Goal: Information Seeking & Learning: Learn about a topic

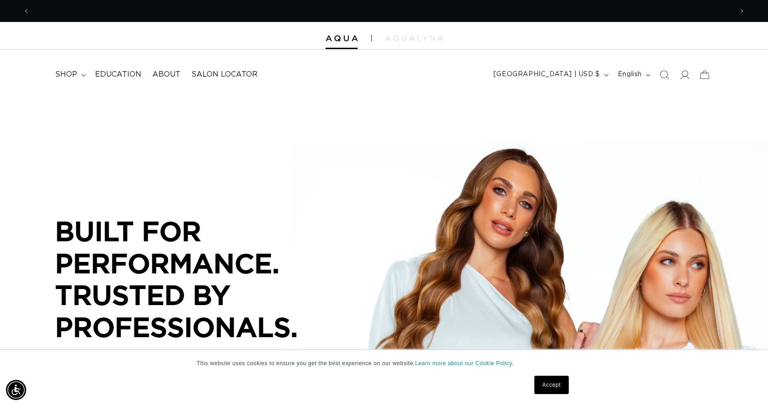
scroll to position [0, 702]
click at [686, 80] on span at bounding box center [684, 75] width 20 height 20
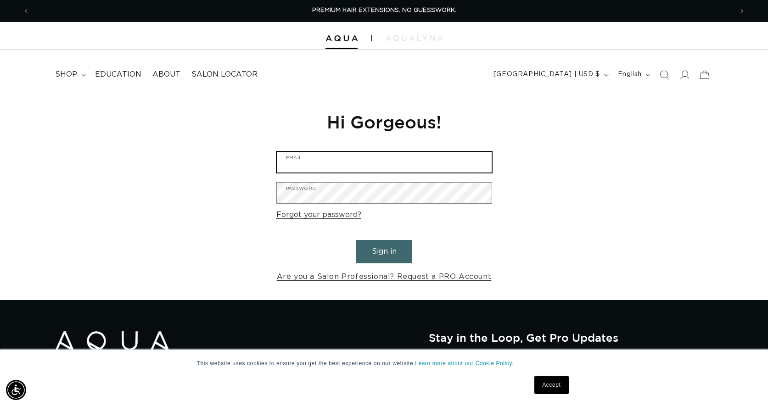
type input "Mauriciovasquez001@gmail.com"
click at [378, 253] on button "Sign in" at bounding box center [384, 251] width 56 height 23
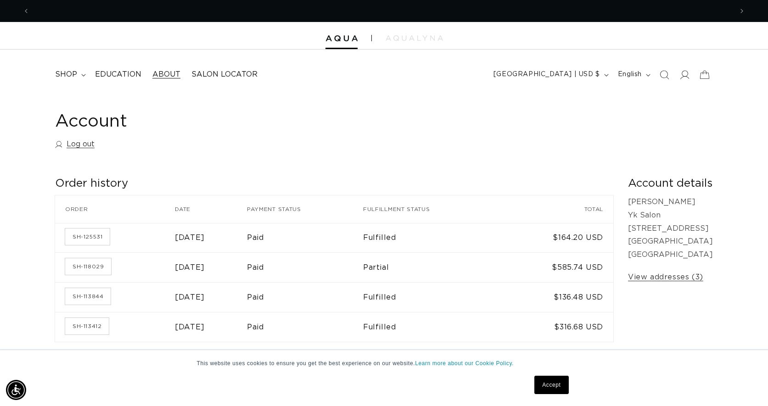
scroll to position [0, 702]
click at [134, 73] on span "Education" at bounding box center [118, 75] width 46 height 10
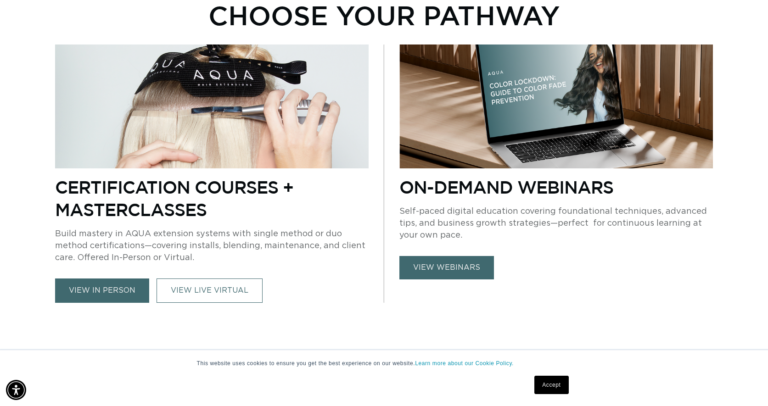
click at [440, 265] on link "view webinars" at bounding box center [446, 267] width 95 height 23
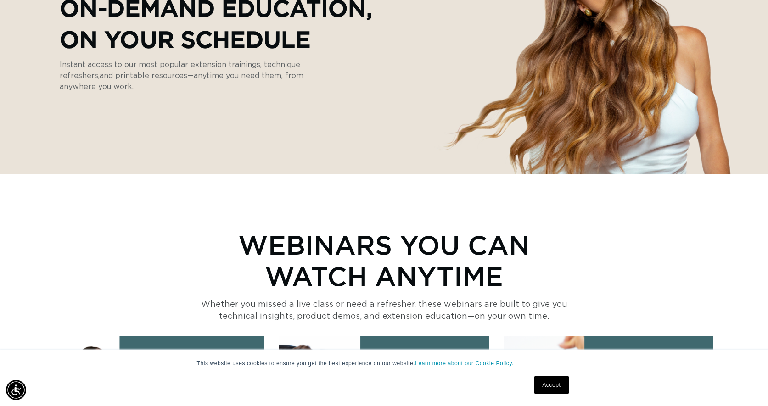
scroll to position [0, 702]
click at [550, 384] on link "Accept" at bounding box center [551, 385] width 34 height 18
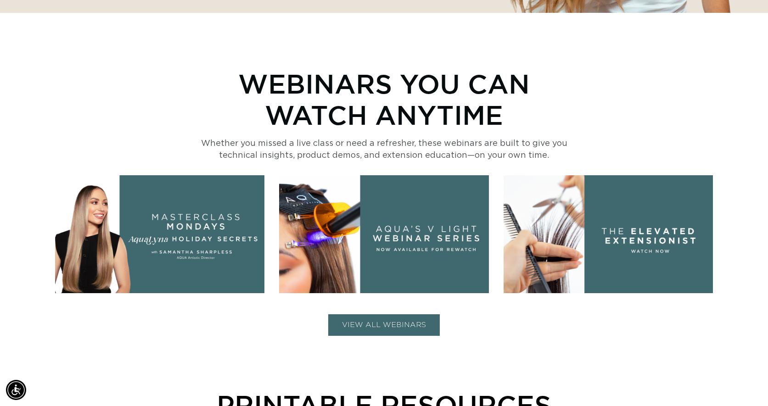
scroll to position [413, 0]
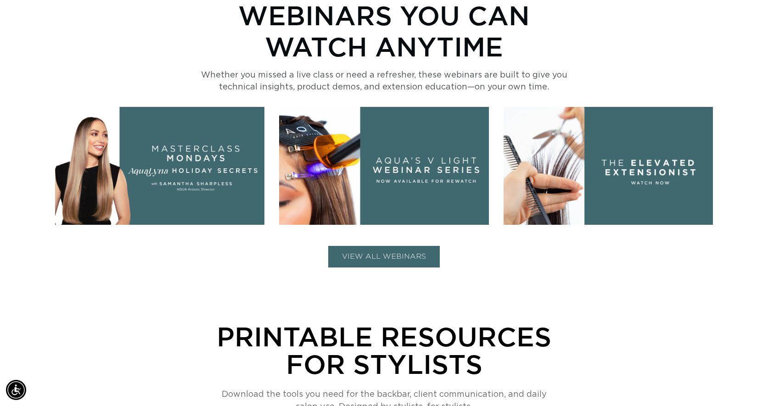
click at [414, 256] on button "VIEW ALL WEBINARS" at bounding box center [383, 257] width 111 height 22
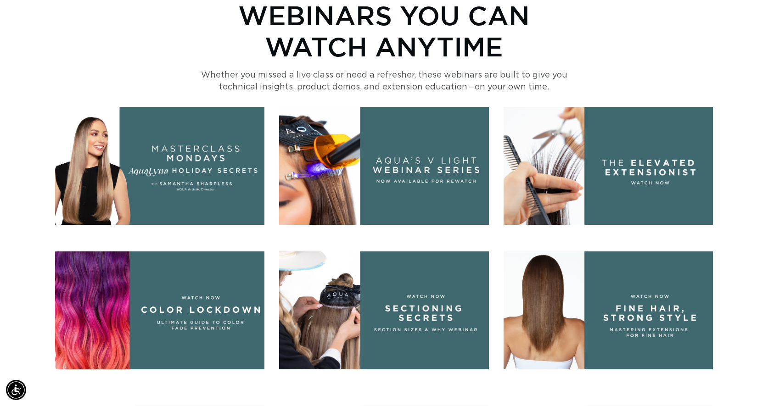
scroll to position [0, 702]
click at [656, 322] on img at bounding box center [607, 310] width 209 height 118
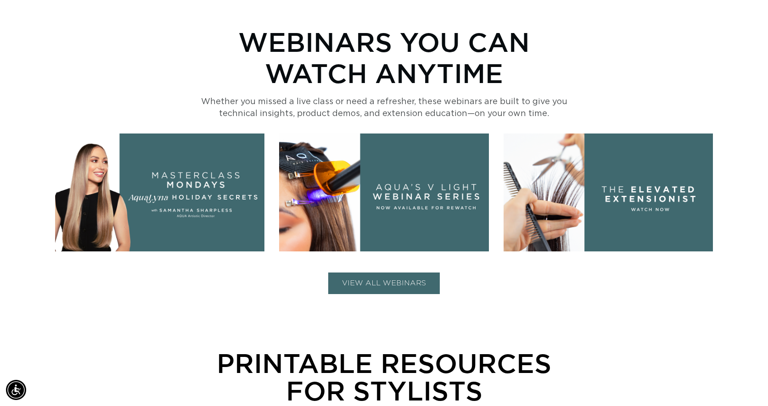
scroll to position [413, 0]
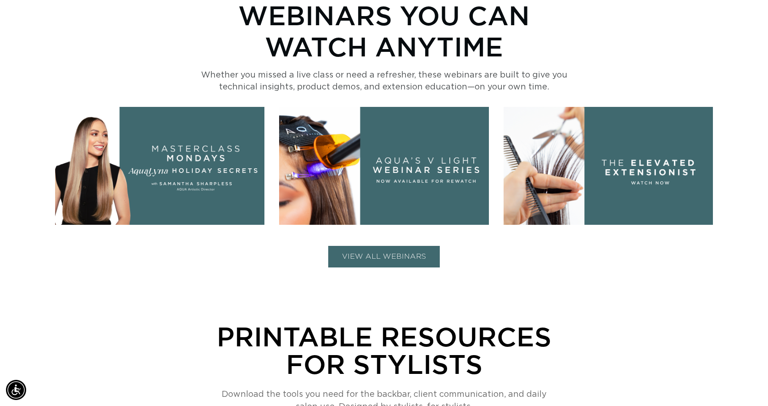
click at [416, 262] on button "VIEW ALL WEBINARS" at bounding box center [383, 257] width 111 height 22
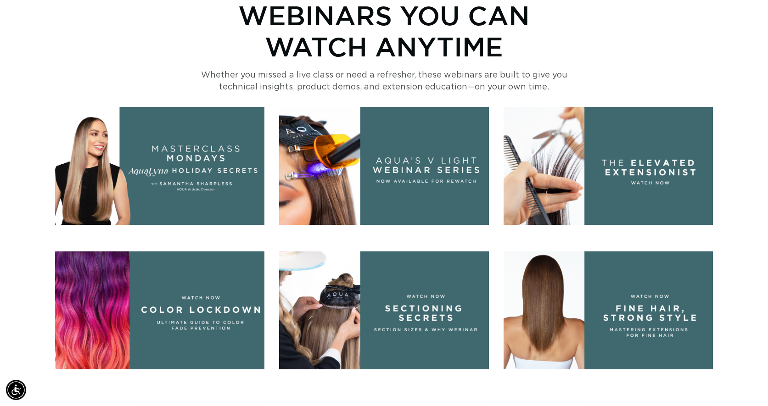
scroll to position [0, 1405]
click at [640, 301] on img at bounding box center [607, 310] width 209 height 118
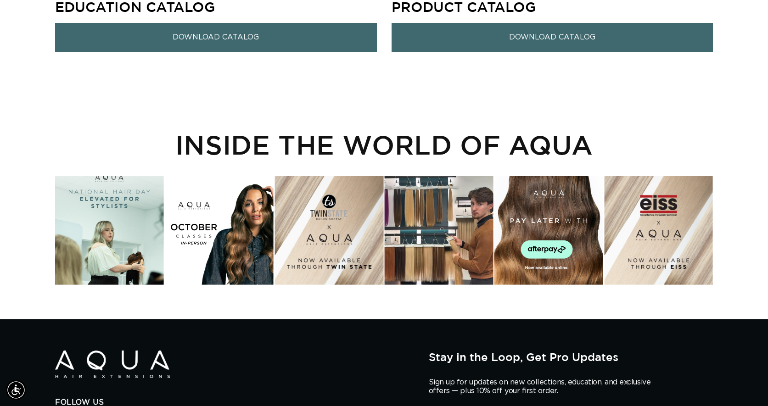
click at [208, 218] on div "Instagram post opens in a popup" at bounding box center [219, 230] width 109 height 109
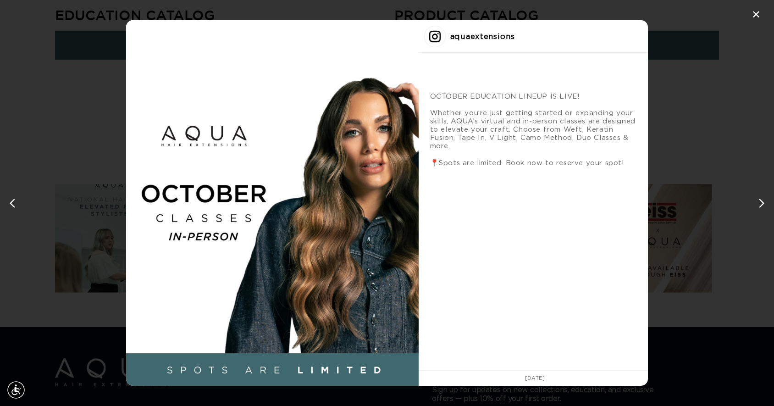
scroll to position [0, 1419]
click at [295, 245] on div "Instagram post #2 details" at bounding box center [272, 203] width 292 height 366
